Goal: Use online tool/utility: Utilize a website feature to perform a specific function

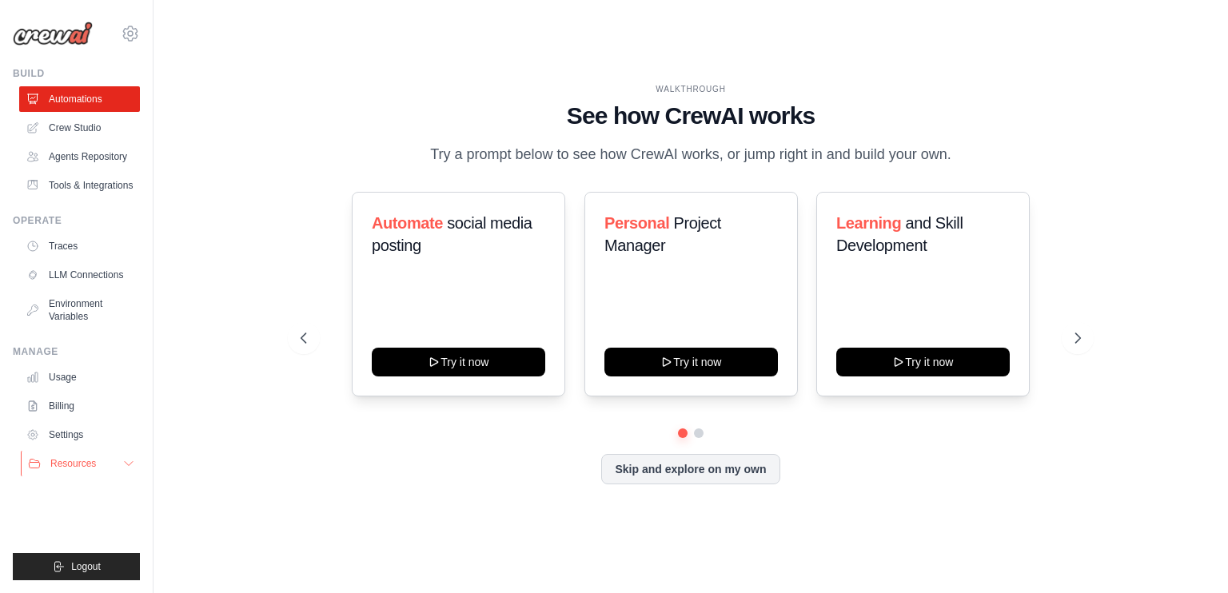
click at [118, 469] on button "Resources" at bounding box center [81, 464] width 121 height 26
click at [122, 470] on icon at bounding box center [128, 463] width 13 height 13
click at [708, 461] on button "Skip and explore on my own" at bounding box center [690, 468] width 178 height 30
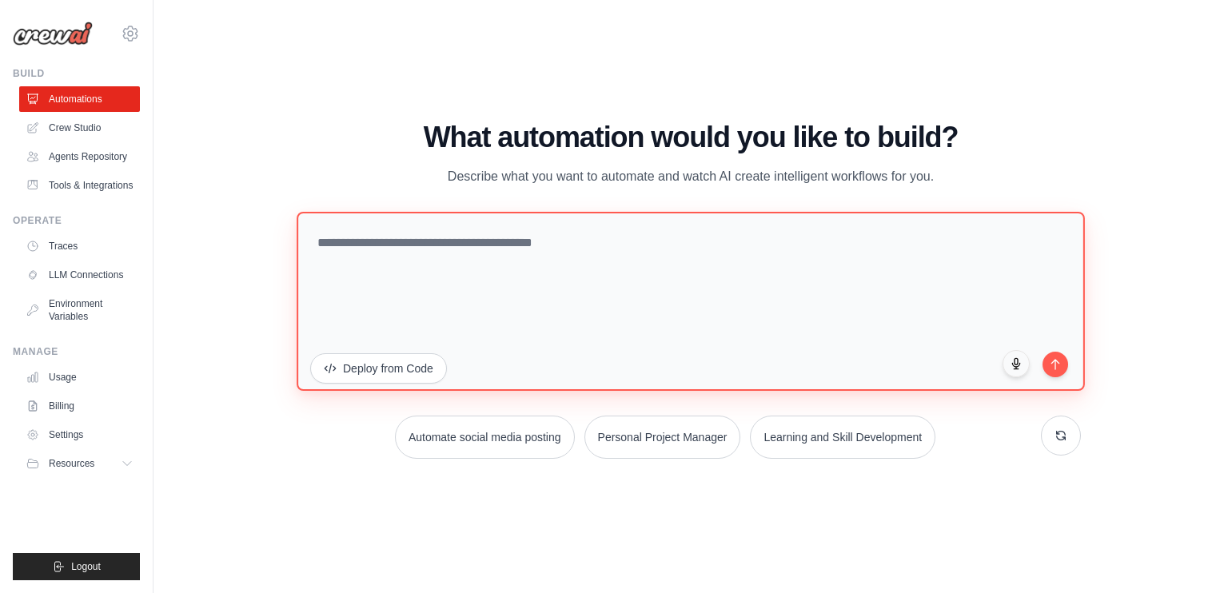
click at [545, 286] on textarea at bounding box center [691, 301] width 789 height 179
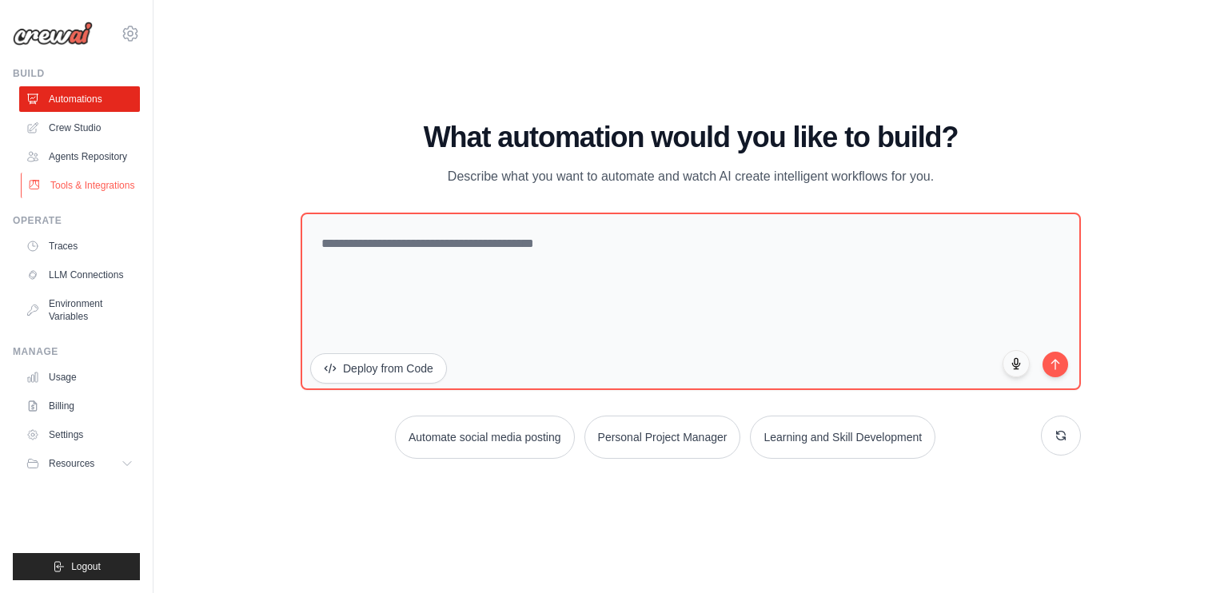
click at [59, 187] on link "Tools & Integrations" at bounding box center [81, 186] width 121 height 26
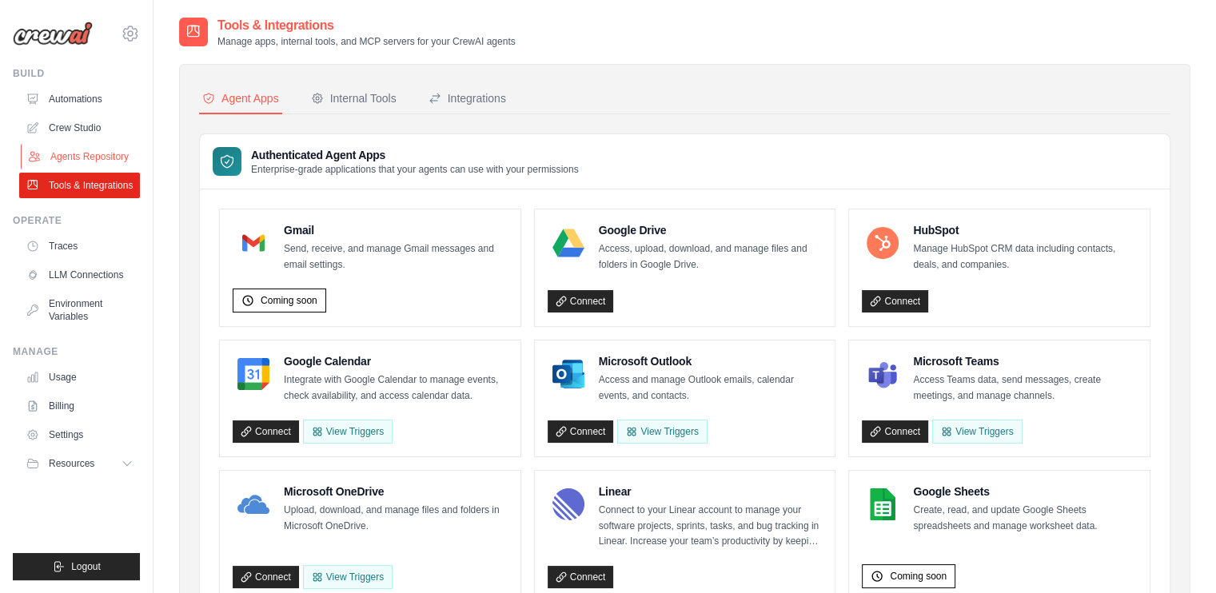
click at [91, 156] on link "Agents Repository" at bounding box center [81, 157] width 121 height 26
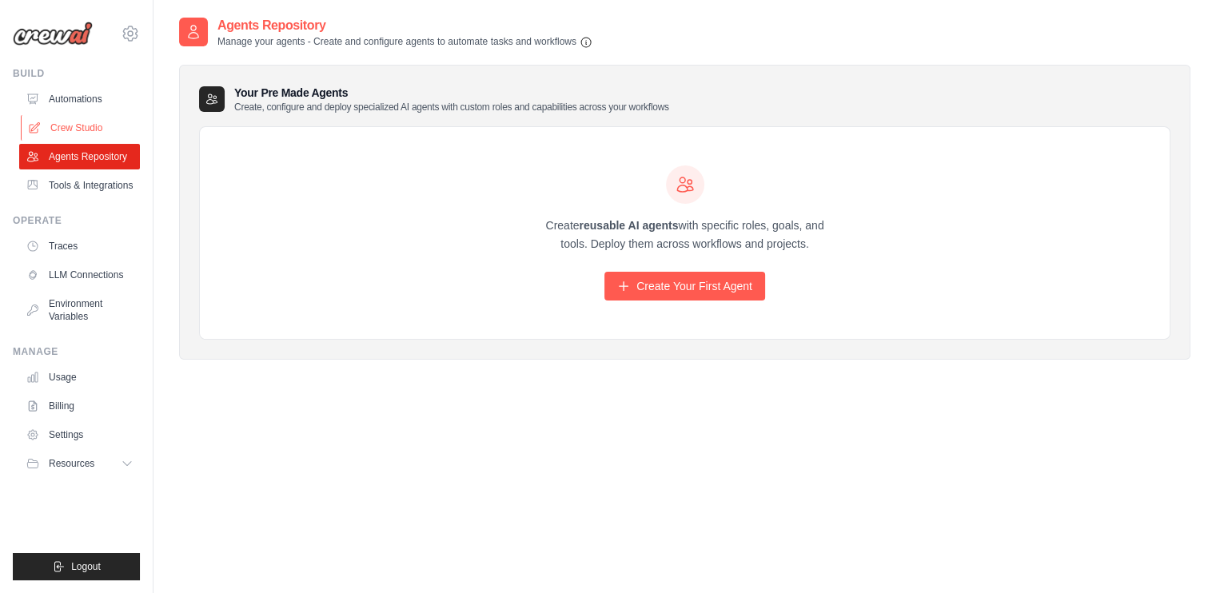
click at [73, 123] on link "Crew Studio" at bounding box center [81, 128] width 121 height 26
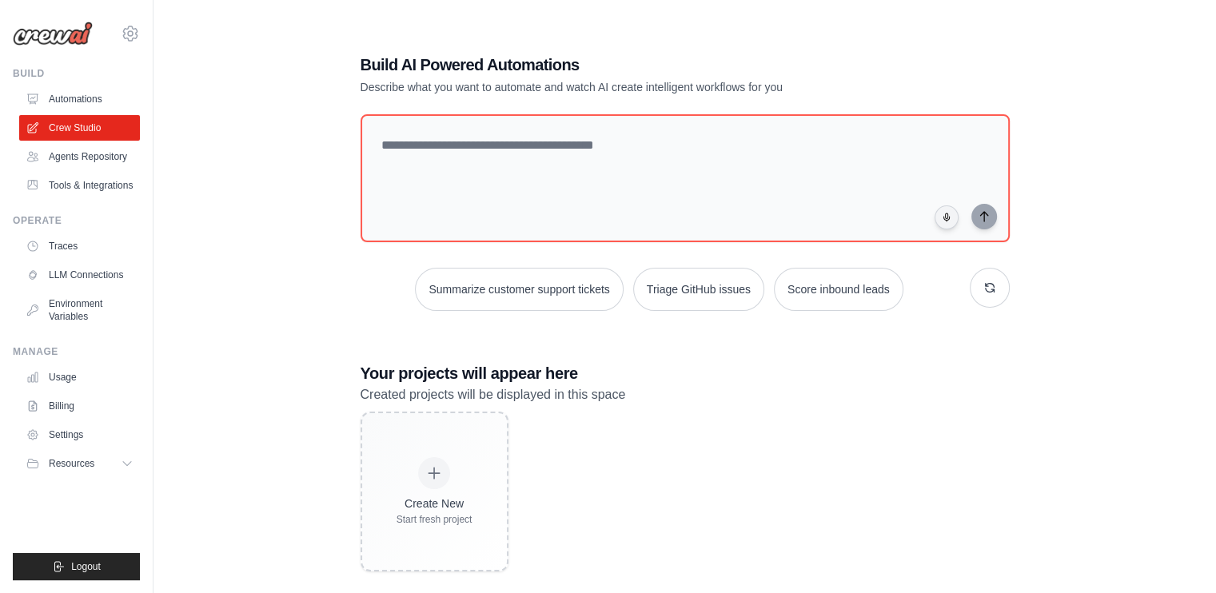
click at [75, 95] on link "Automations" at bounding box center [79, 99] width 121 height 26
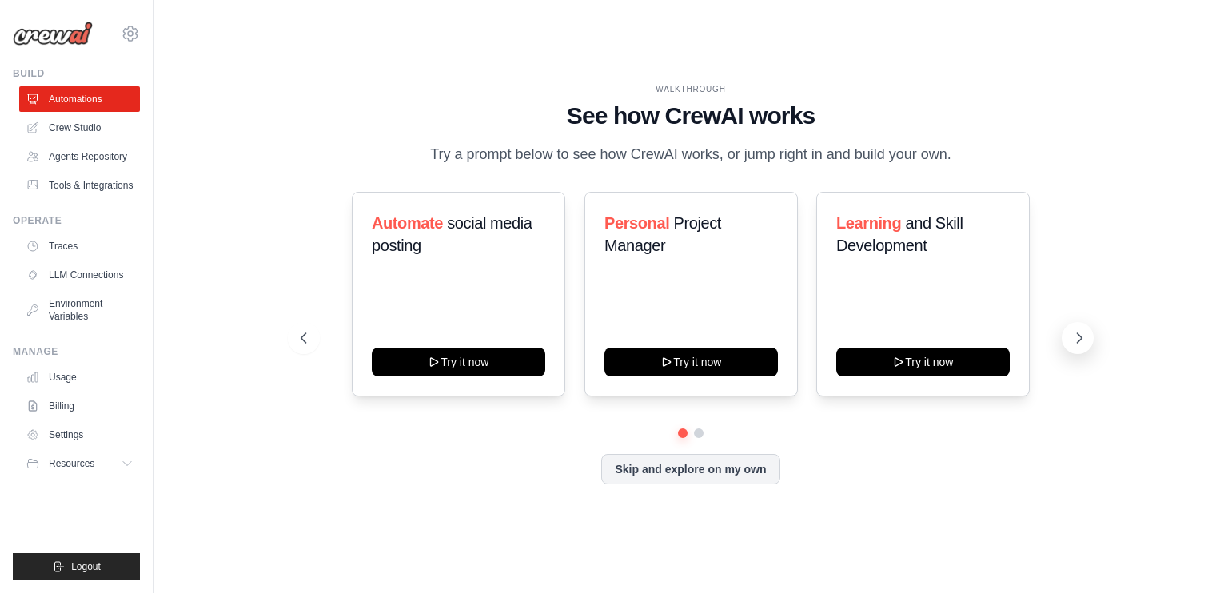
click at [1072, 341] on icon at bounding box center [1080, 338] width 16 height 16
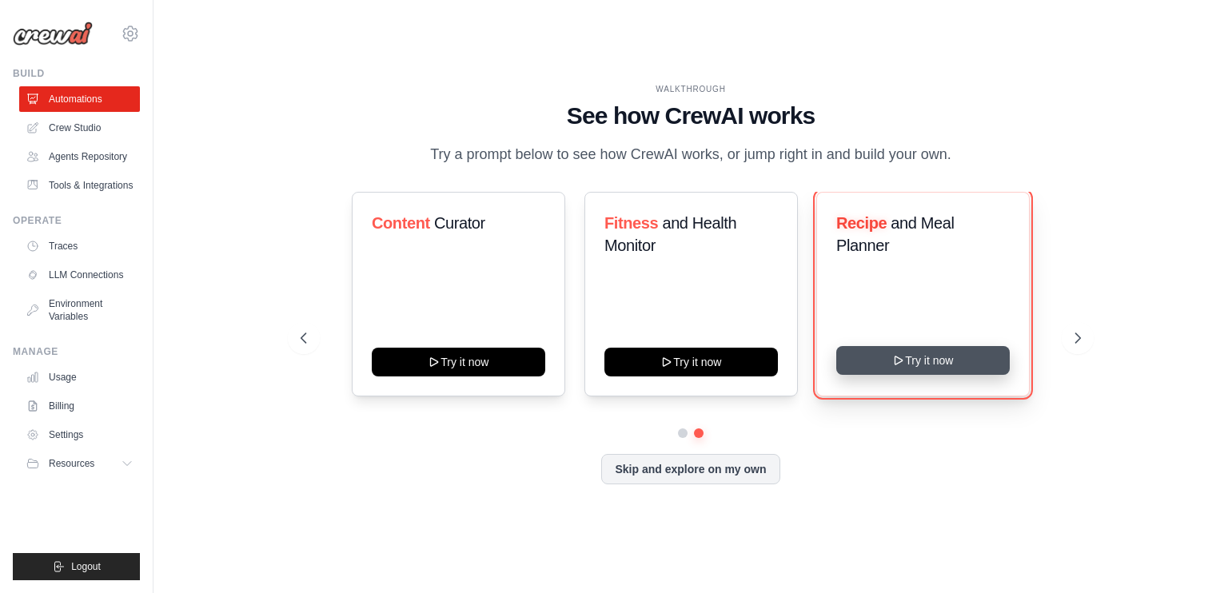
click at [942, 375] on button "Try it now" at bounding box center [924, 360] width 174 height 29
